Goal: Task Accomplishment & Management: Use online tool/utility

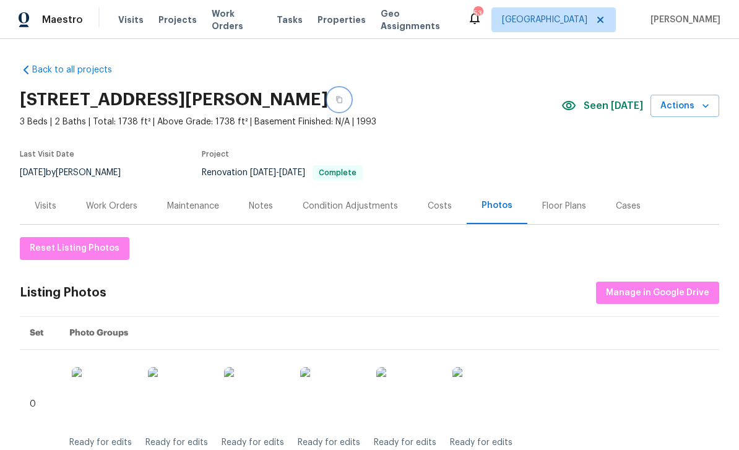
click at [343, 100] on icon "button" at bounding box center [338, 99] width 7 height 7
click at [343, 97] on icon "button" at bounding box center [338, 99] width 7 height 7
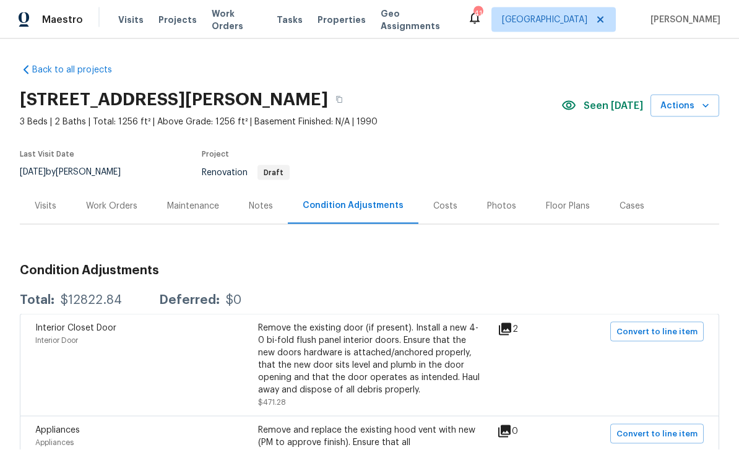
scroll to position [40, 0]
click at [359, 199] on div "Condition Adjustments" at bounding box center [353, 205] width 101 height 12
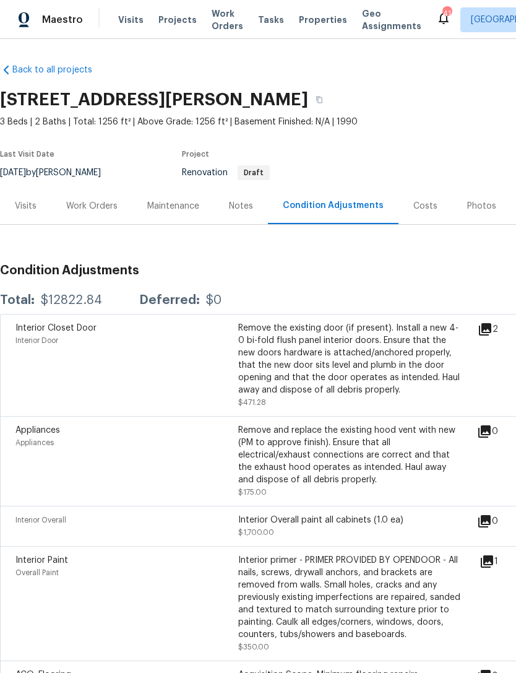
click at [88, 202] on div "Work Orders" at bounding box center [91, 206] width 51 height 12
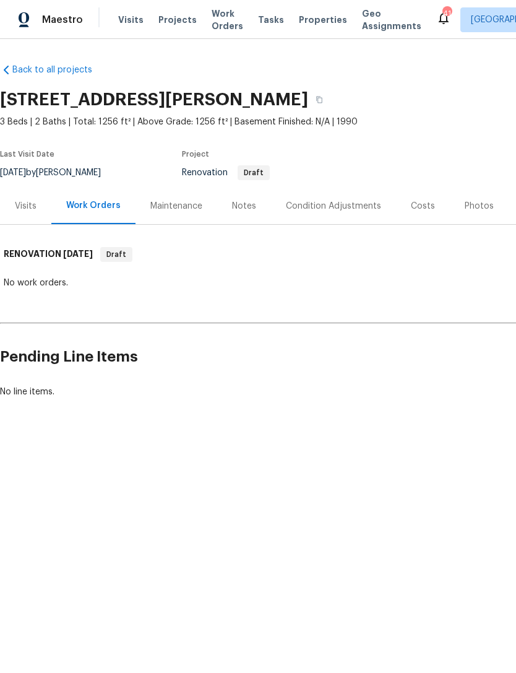
click at [37, 201] on div "Visits" at bounding box center [25, 205] width 51 height 37
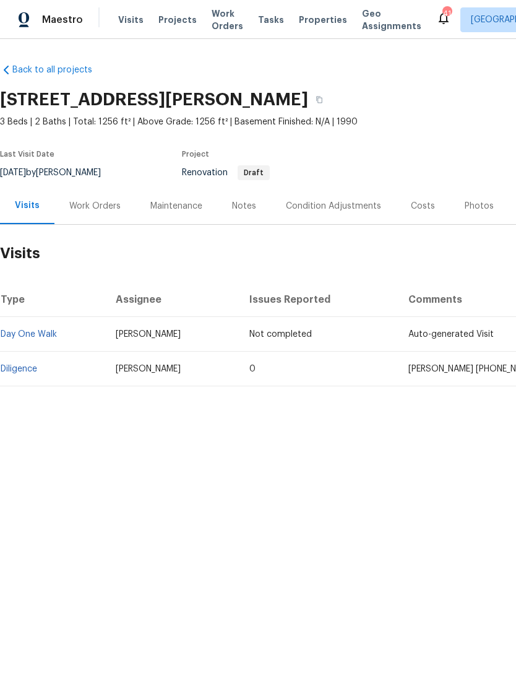
click at [31, 360] on td "Diligence" at bounding box center [53, 368] width 106 height 35
click at [22, 368] on link "Diligence" at bounding box center [19, 368] width 37 height 9
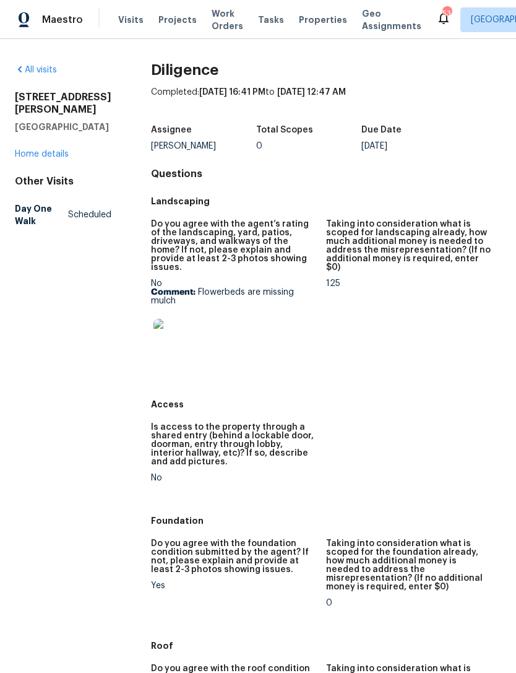
click at [47, 158] on link "Home details" at bounding box center [42, 154] width 54 height 9
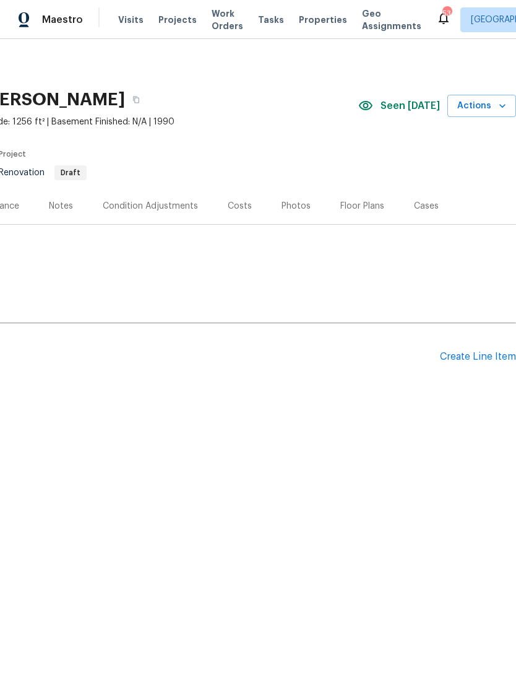
scroll to position [0, 183]
click at [161, 206] on div "Condition Adjustments" at bounding box center [150, 206] width 95 height 12
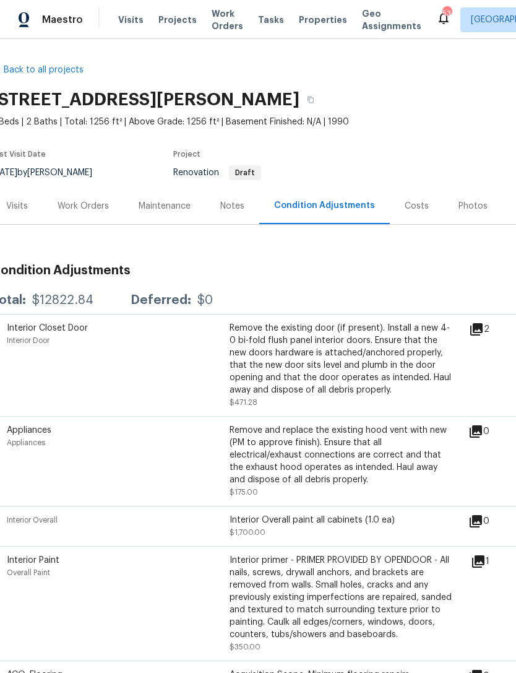
scroll to position [0, 9]
click at [233, 206] on div "Notes" at bounding box center [232, 206] width 24 height 12
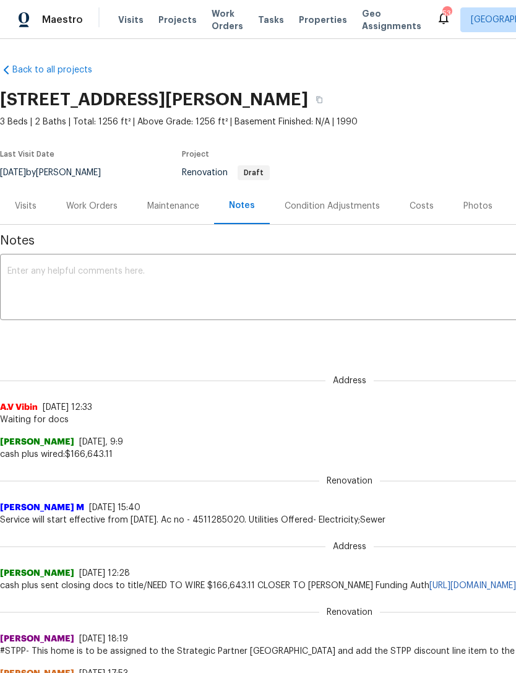
click at [25, 204] on div "Visits" at bounding box center [26, 206] width 22 height 12
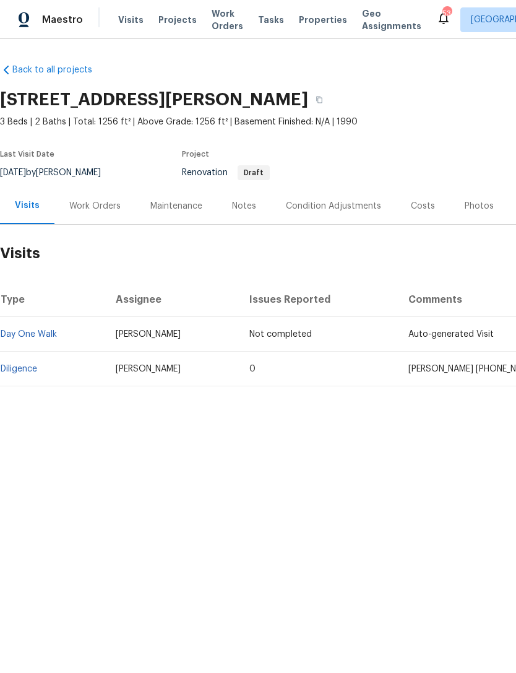
click at [31, 359] on td "Diligence" at bounding box center [53, 368] width 106 height 35
click at [14, 364] on link "Diligence" at bounding box center [19, 368] width 37 height 9
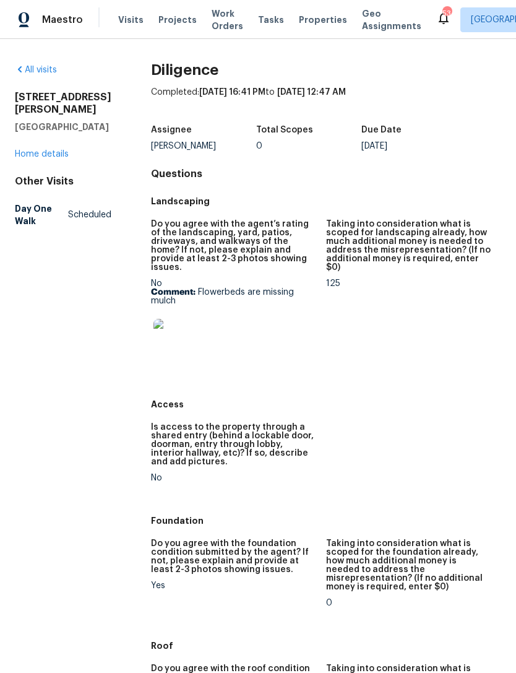
click at [37, 155] on link "Home details" at bounding box center [42, 154] width 54 height 9
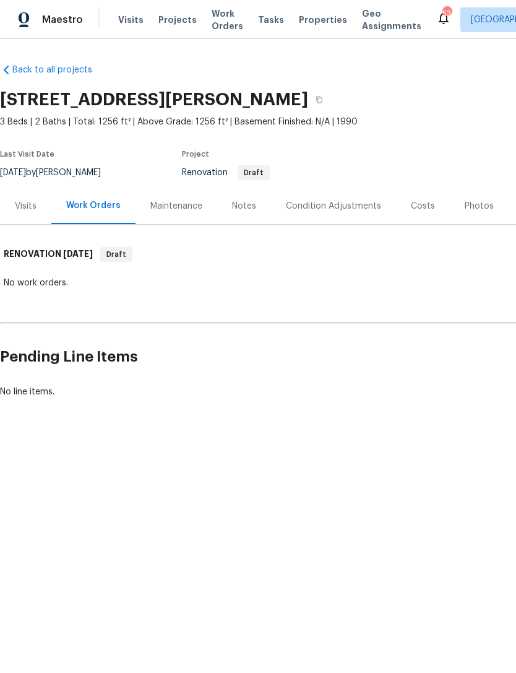
click at [351, 206] on div "Condition Adjustments" at bounding box center [333, 206] width 95 height 12
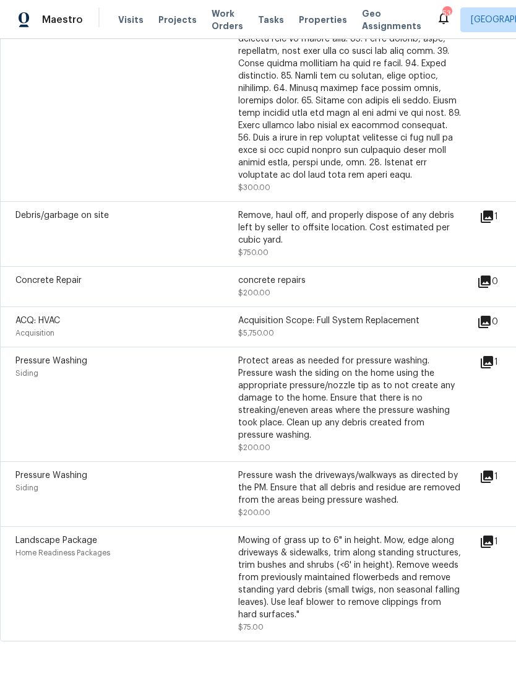
scroll to position [954, 0]
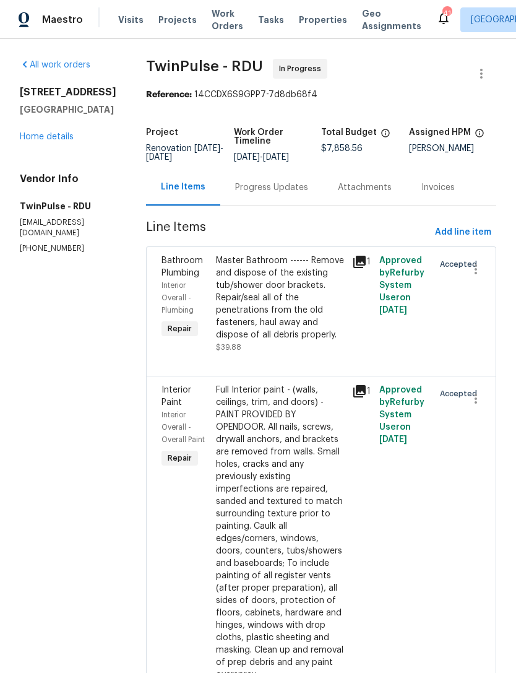
click at [262, 190] on div "Progress Updates" at bounding box center [271, 187] width 73 height 12
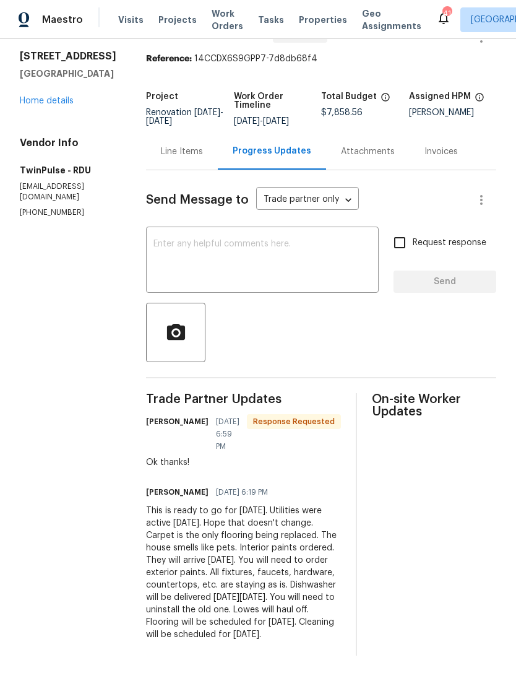
scroll to position [35, 0]
click at [185, 158] on div "Line Items" at bounding box center [182, 152] width 42 height 12
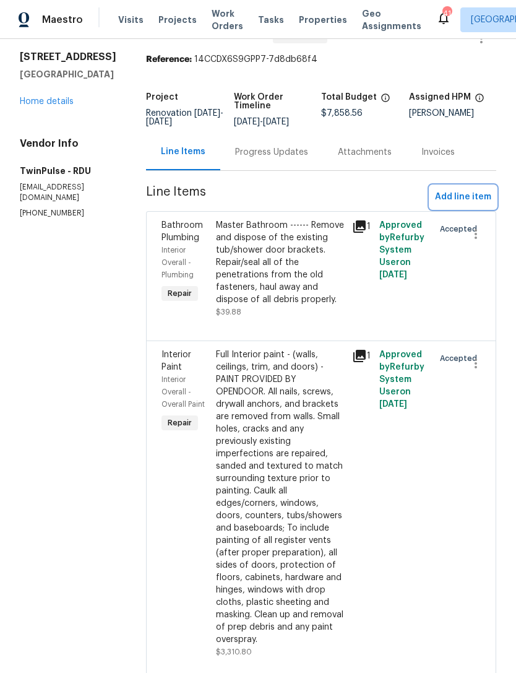
click at [471, 202] on span "Add line item" at bounding box center [463, 196] width 56 height 15
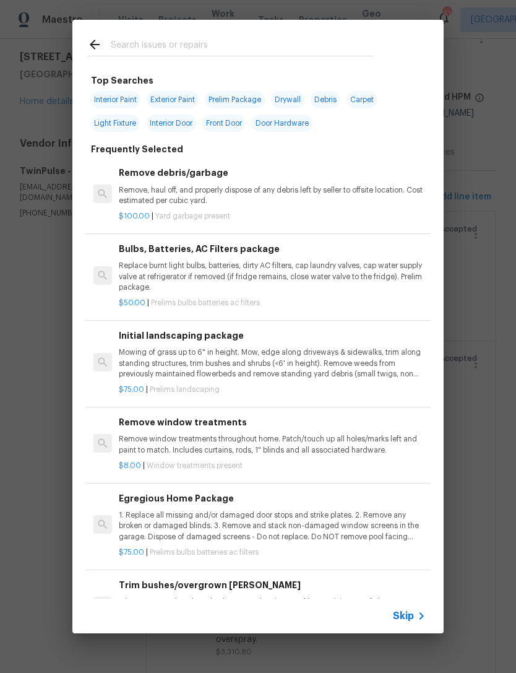
click at [269, 53] on input "text" at bounding box center [242, 46] width 262 height 19
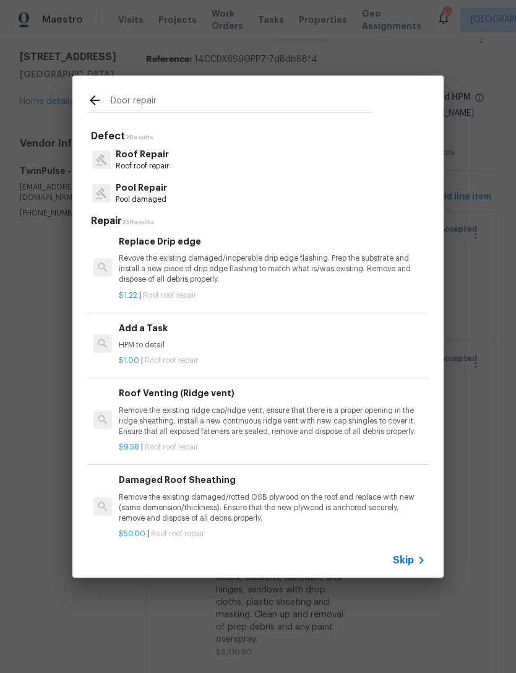
scroll to position [4, 0]
type input "Door repair"
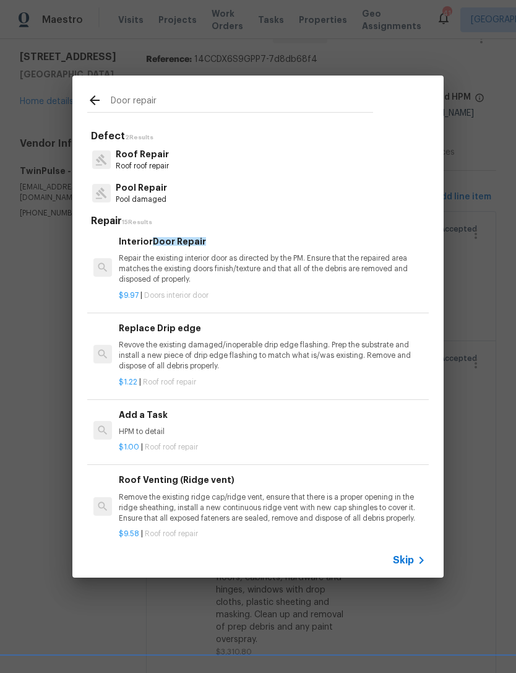
click at [197, 254] on p "Repair the existing interior door as directed by the PM. Ensure that the repair…" at bounding box center [272, 269] width 307 height 32
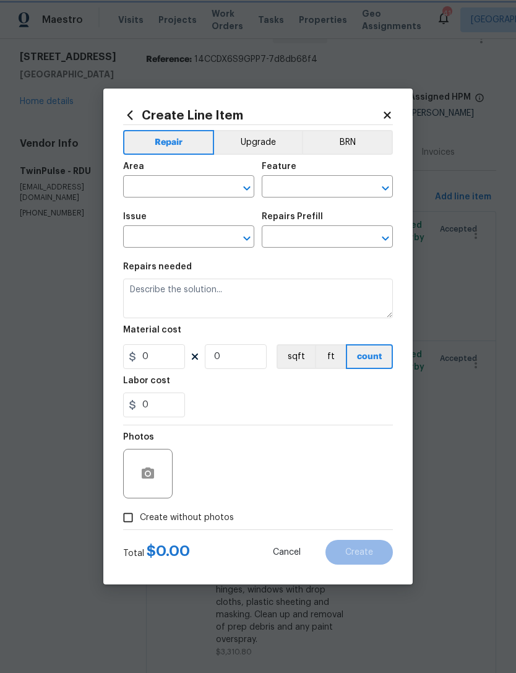
type input "Interior Door"
type input "Interior Door Repair $9.97"
type textarea "Repair the existing interior door as directed by the PM. Ensure that the repair…"
type input "9.97"
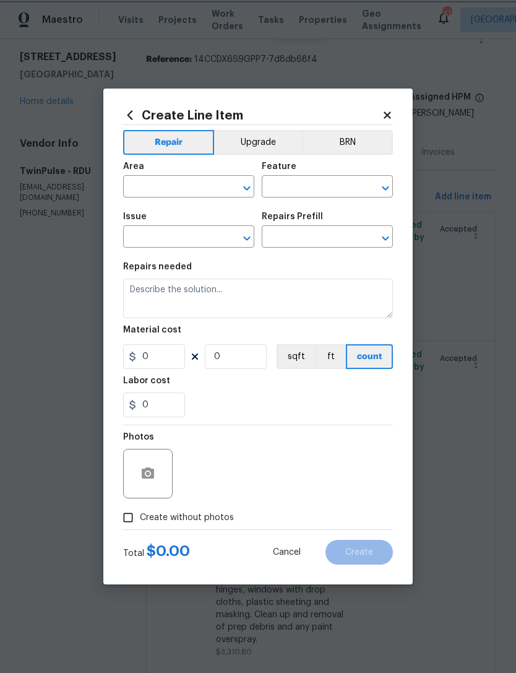
type input "1"
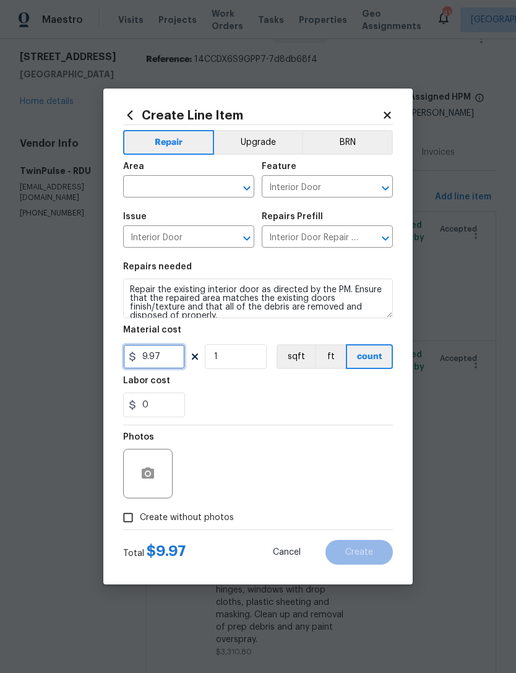
click at [171, 356] on input "9.97" at bounding box center [154, 356] width 62 height 25
type input "12"
click at [236, 390] on div "Labor cost" at bounding box center [258, 384] width 270 height 16
click at [239, 350] on input "1" at bounding box center [236, 356] width 62 height 25
click at [280, 406] on div "0" at bounding box center [258, 404] width 270 height 25
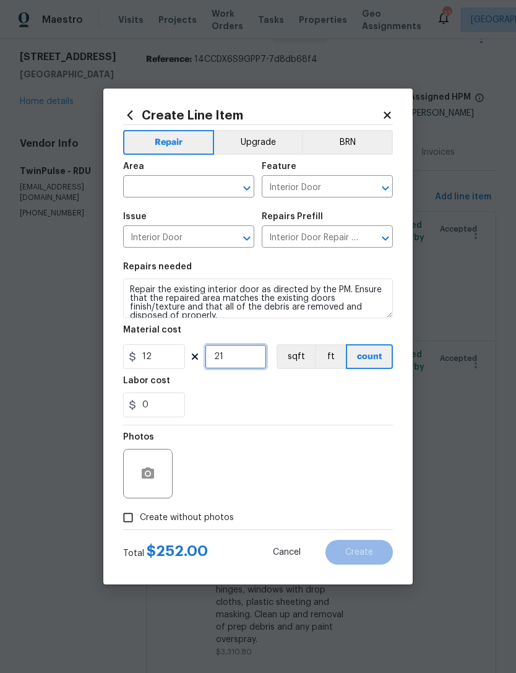
click at [236, 369] on input "21" at bounding box center [236, 356] width 62 height 25
click at [235, 361] on input "21" at bounding box center [236, 356] width 62 height 25
type input "2"
click at [174, 186] on input "text" at bounding box center [171, 187] width 97 height 19
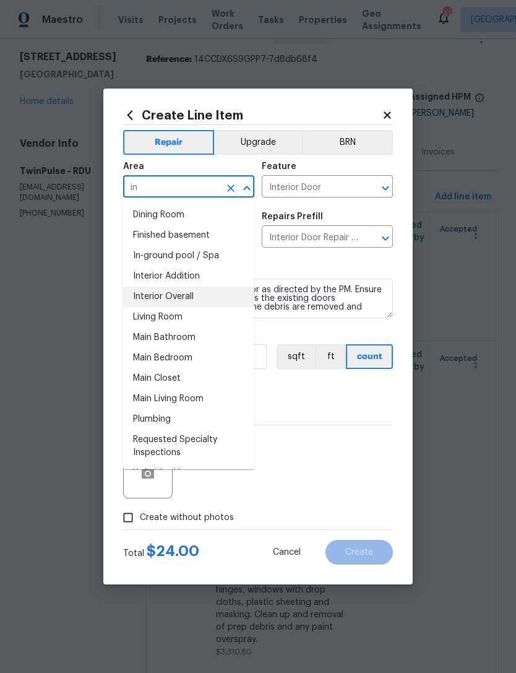
click at [199, 297] on li "Interior Overall" at bounding box center [188, 296] width 131 height 20
type input "Interior Overall"
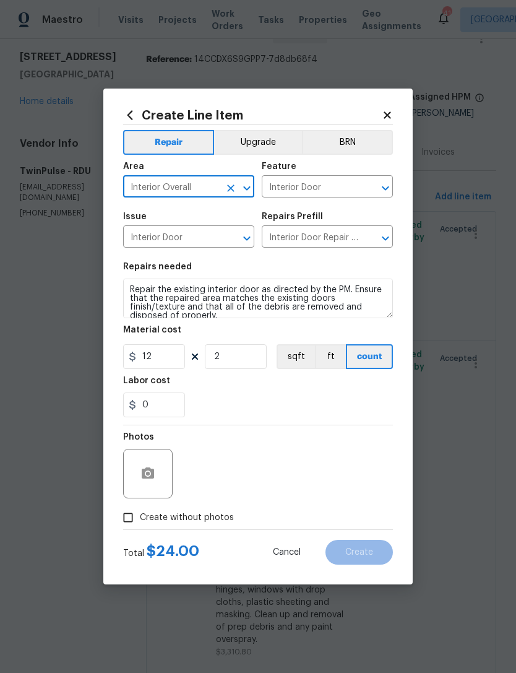
click at [210, 519] on span "Create without photos" at bounding box center [187, 517] width 94 height 13
click at [140, 519] on input "Create without photos" at bounding box center [128, 518] width 24 height 24
checkbox input "true"
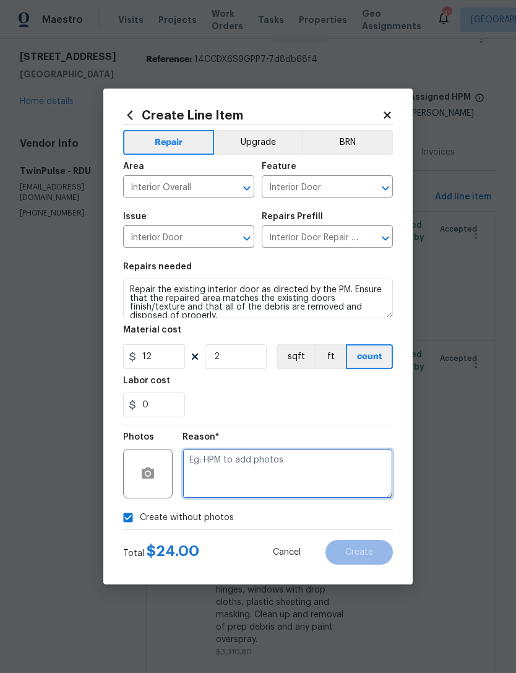
click at [290, 470] on textarea at bounding box center [288, 474] width 210 height 50
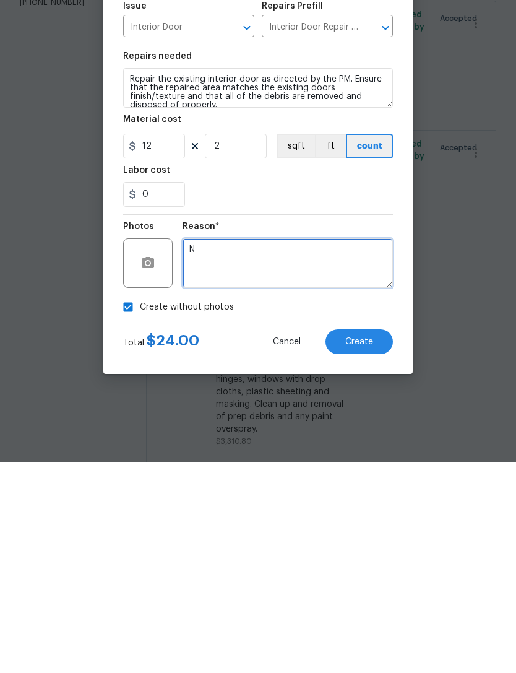
type textarea "N"
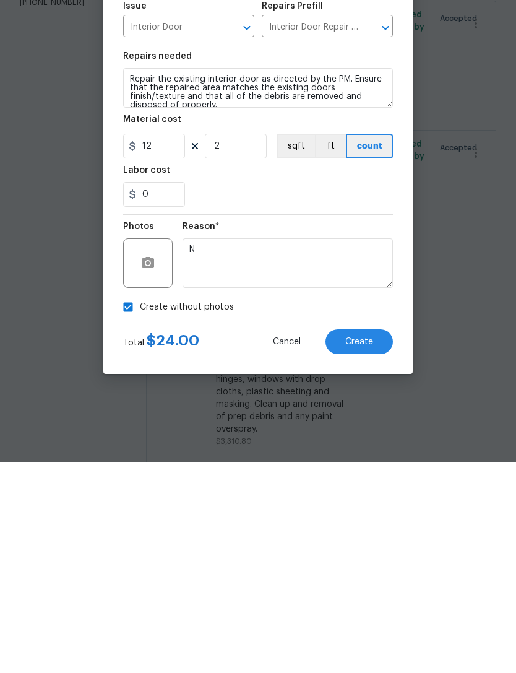
click at [265, 392] on div "0" at bounding box center [258, 404] width 270 height 25
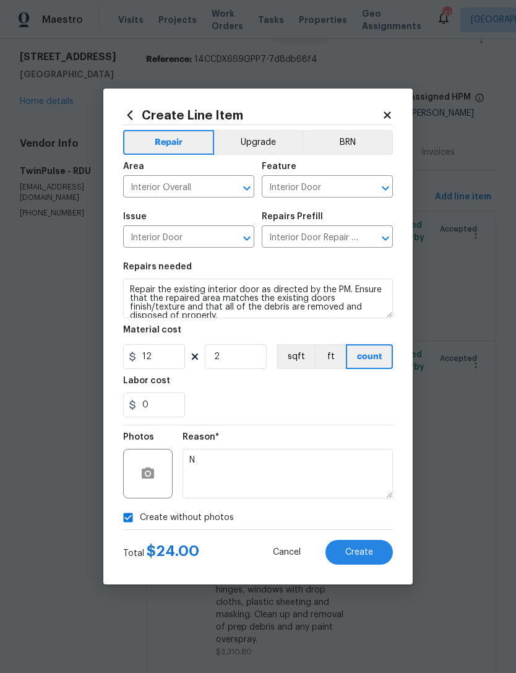
click at [366, 553] on span "Create" at bounding box center [359, 552] width 28 height 9
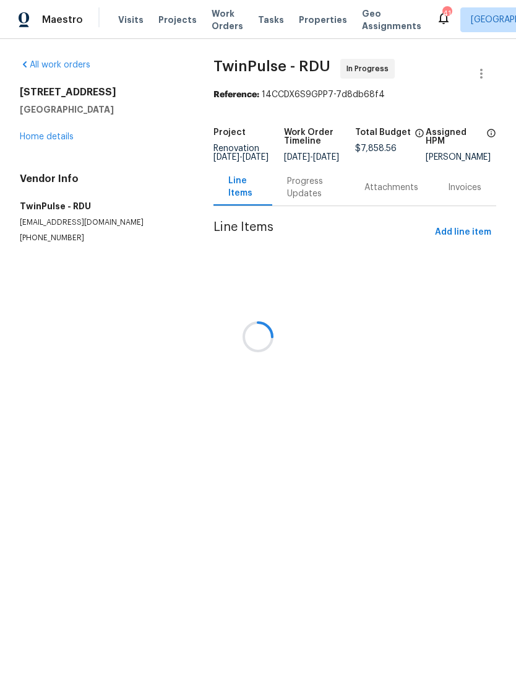
scroll to position [0, 0]
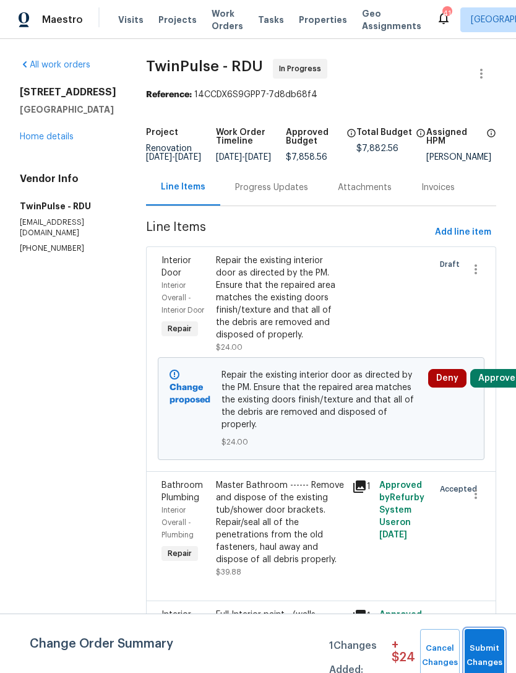
click at [486, 650] on span "Submit Changes" at bounding box center [484, 655] width 27 height 28
click at [484, 653] on span "Submit Changes" at bounding box center [484, 655] width 27 height 28
click at [481, 648] on span "Submit Changes" at bounding box center [484, 655] width 27 height 28
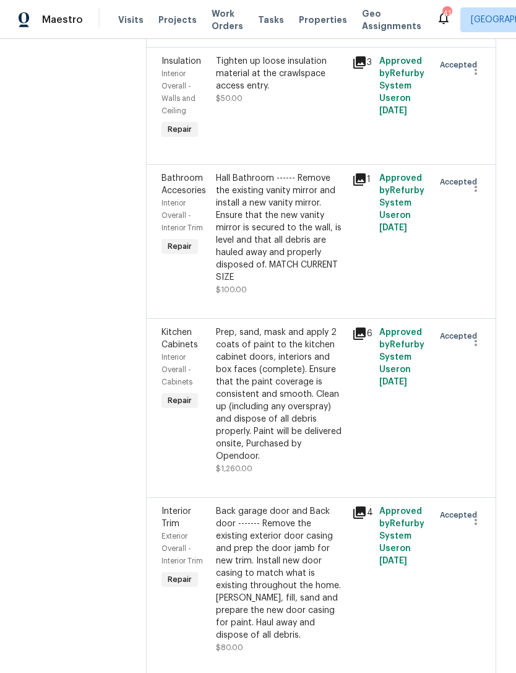
scroll to position [2285, 0]
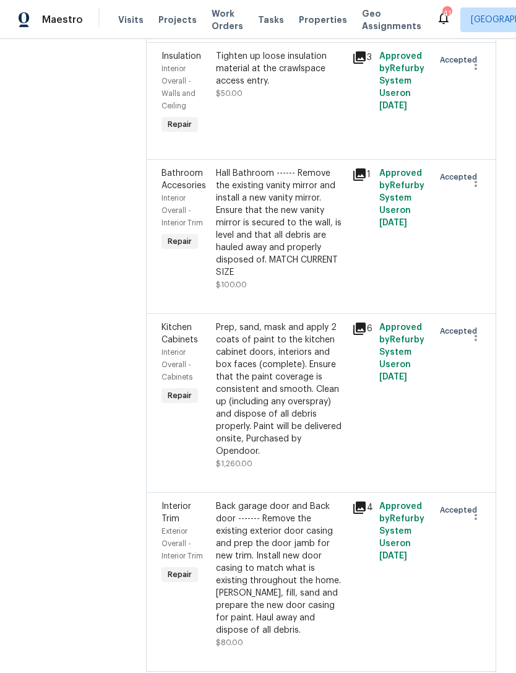
click at [362, 322] on icon at bounding box center [359, 328] width 12 height 12
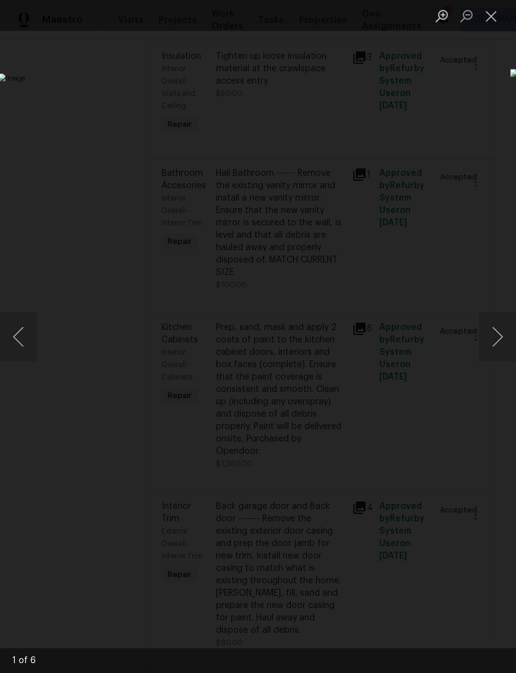
click at [505, 335] on button "Next image" at bounding box center [497, 337] width 37 height 50
click at [506, 332] on button "Next image" at bounding box center [497, 337] width 37 height 50
click at [506, 338] on button "Next image" at bounding box center [497, 337] width 37 height 50
click at [494, 8] on button "Close lightbox" at bounding box center [491, 16] width 25 height 22
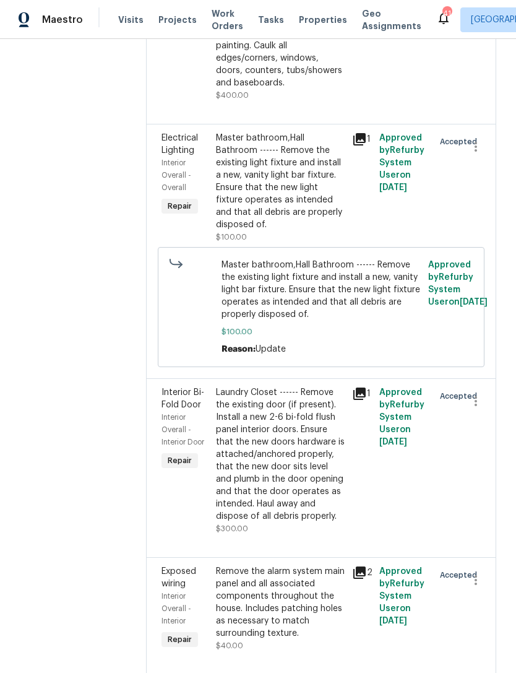
scroll to position [0, 0]
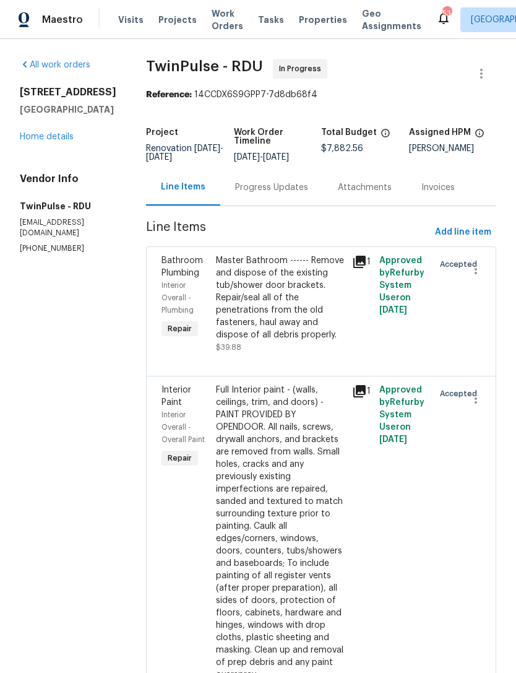
click at [50, 136] on link "Home details" at bounding box center [47, 136] width 54 height 9
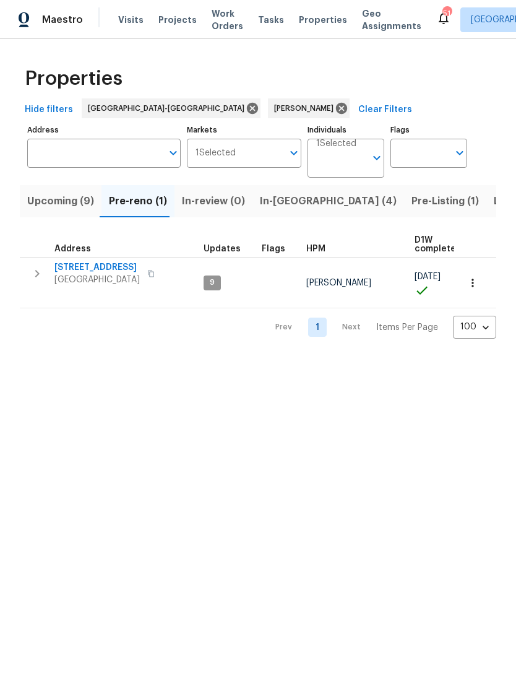
click at [67, 201] on span "Upcoming (9)" at bounding box center [60, 200] width 67 height 17
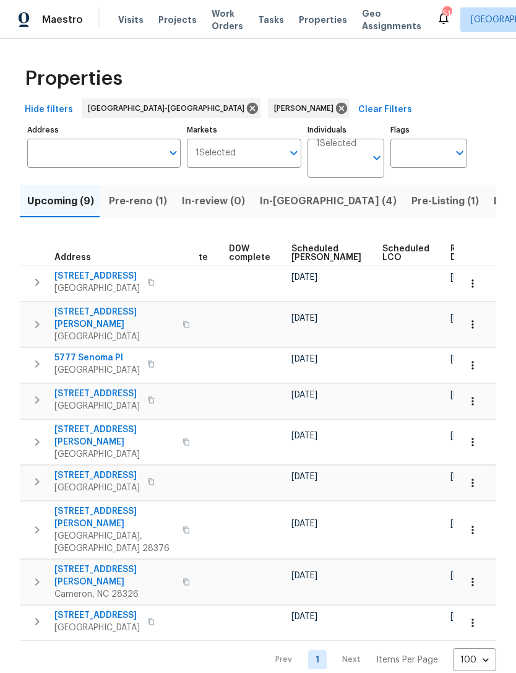
scroll to position [0, 311]
click at [303, 252] on span "Scheduled [PERSON_NAME]" at bounding box center [327, 252] width 70 height 17
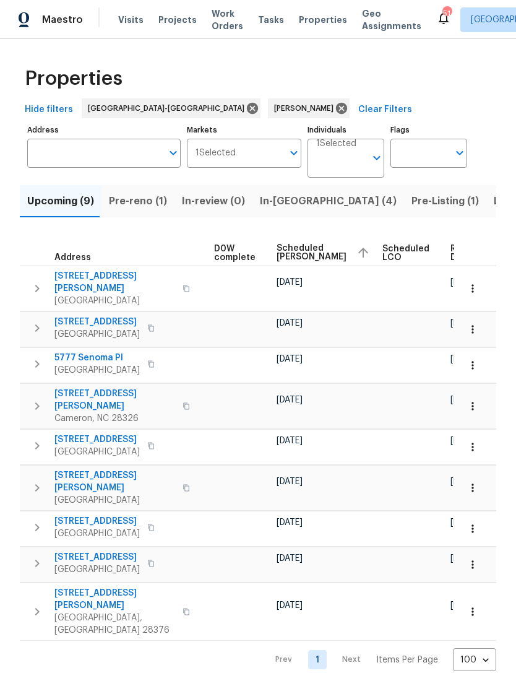
scroll to position [0, 326]
click at [486, 278] on td at bounding box center [475, 288] width 42 height 45
click at [476, 283] on icon "button" at bounding box center [473, 288] width 12 height 12
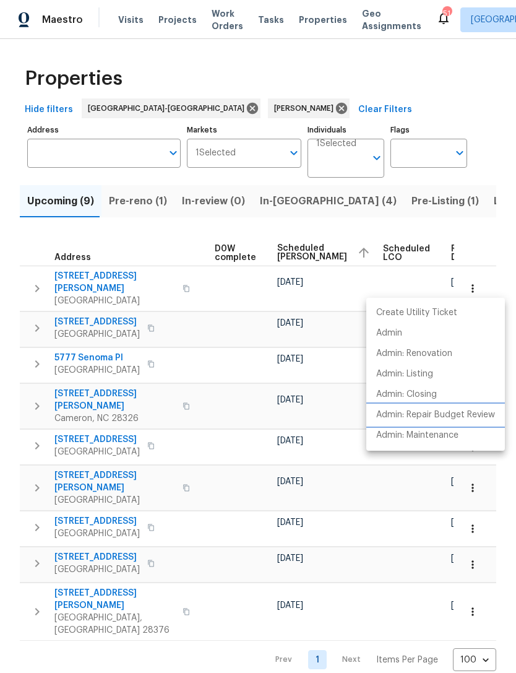
click at [481, 417] on p "Admin: Repair Budget Review" at bounding box center [435, 414] width 119 height 13
